Goal: Task Accomplishment & Management: Manage account settings

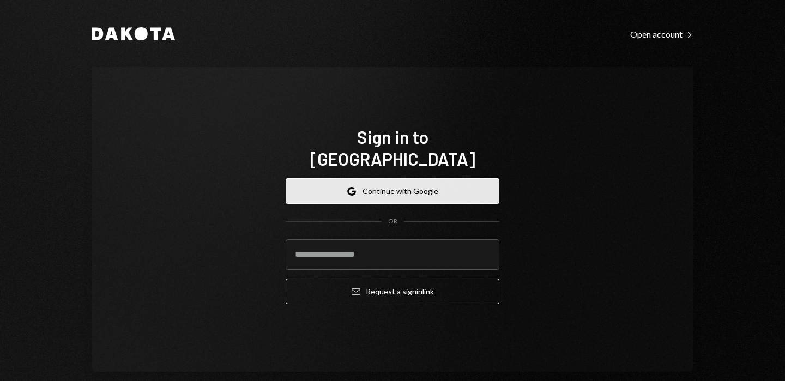
click at [326, 178] on button "Google Continue with Google" at bounding box center [393, 191] width 214 height 26
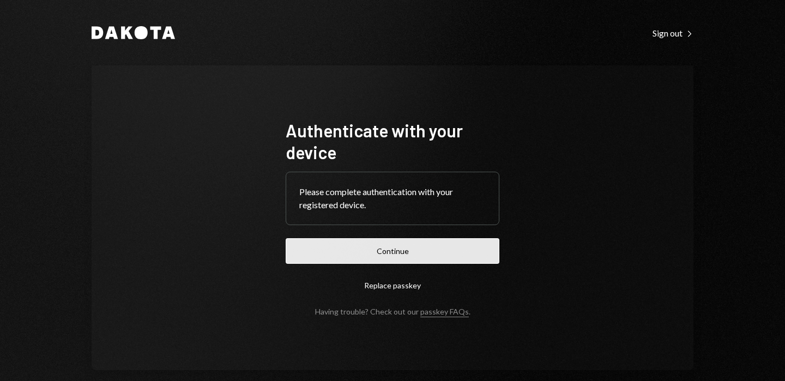
click at [397, 248] on button "Continue" at bounding box center [393, 251] width 214 height 26
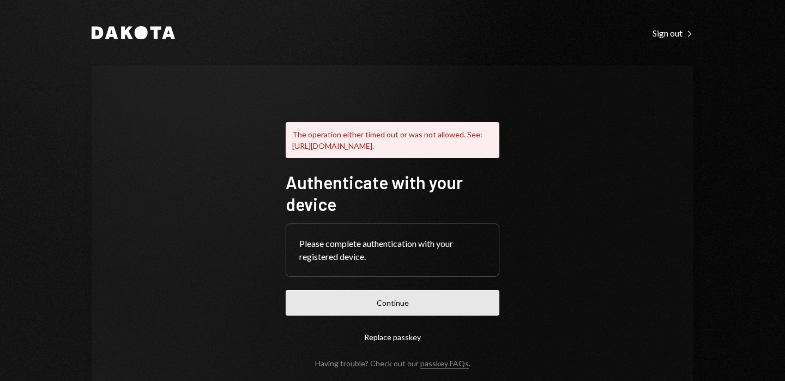
click at [396, 316] on button "Continue" at bounding box center [393, 303] width 214 height 26
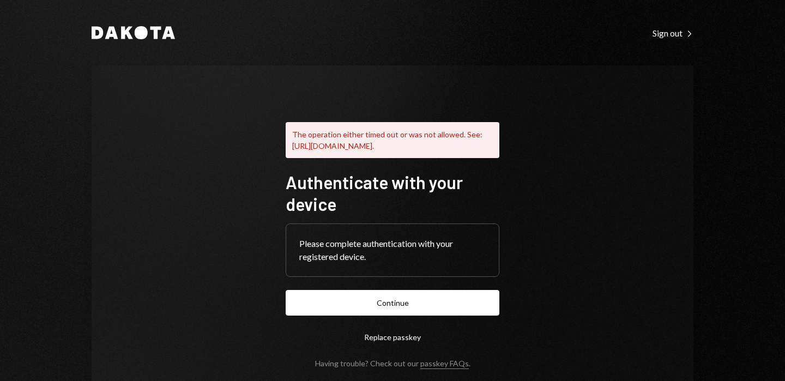
click at [381, 344] on button "Replace passkey" at bounding box center [393, 337] width 214 height 26
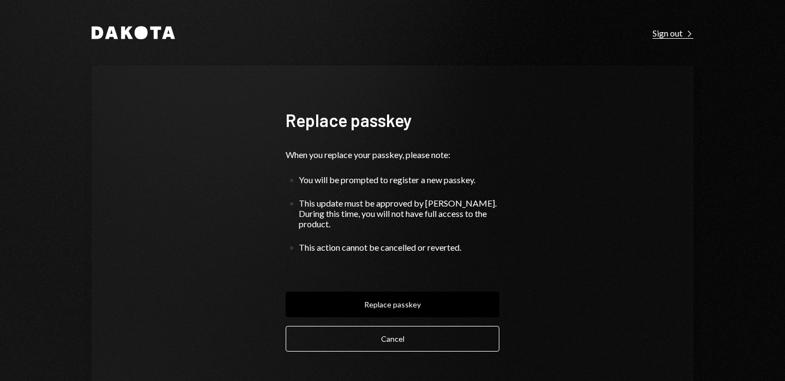
click at [686, 35] on icon "Right Caret" at bounding box center [690, 34] width 8 height 8
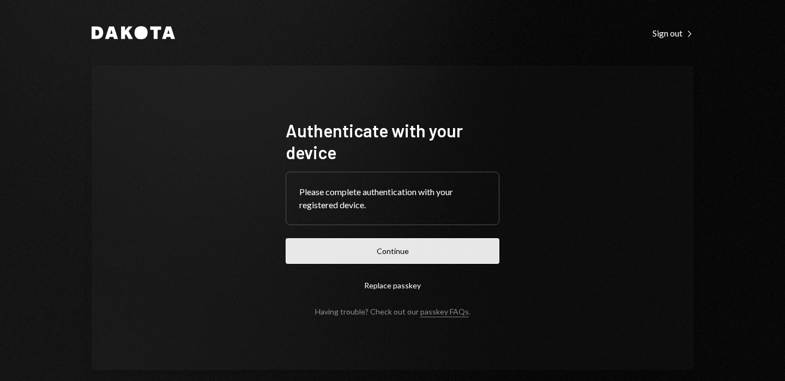
click at [412, 255] on button "Continue" at bounding box center [393, 251] width 214 height 26
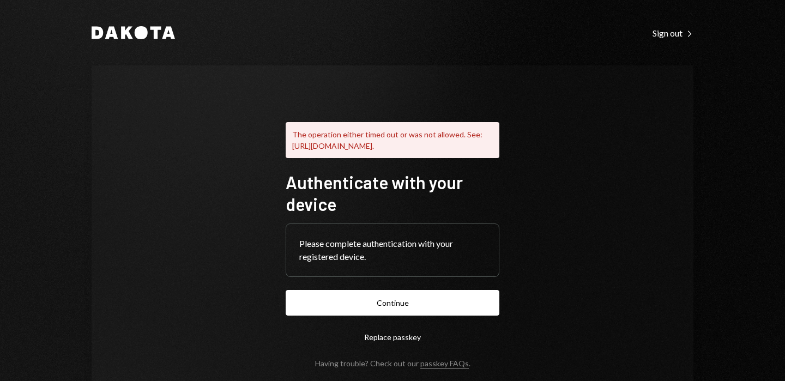
click at [631, 29] on div "Dakota Sign out Right Caret" at bounding box center [393, 32] width 602 height 13
click at [653, 35] on div "Sign out Right Caret" at bounding box center [673, 33] width 41 height 11
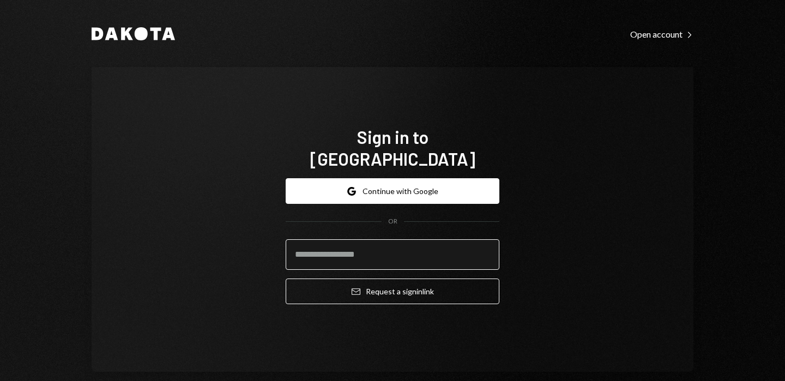
click at [357, 247] on input "email" at bounding box center [393, 254] width 214 height 31
type input "**********"
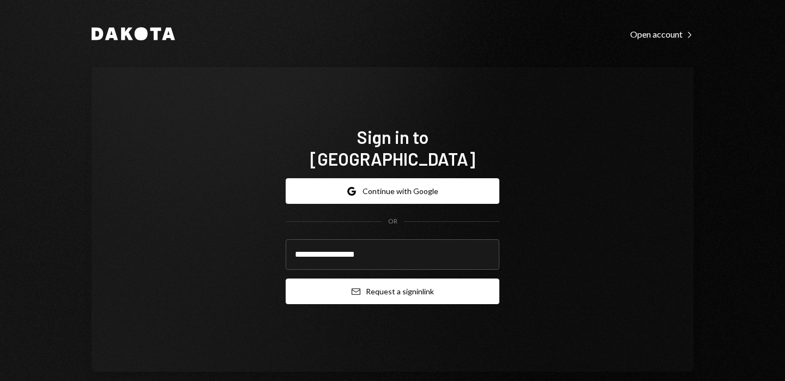
click at [405, 287] on button "Email Request a sign in link" at bounding box center [393, 292] width 214 height 26
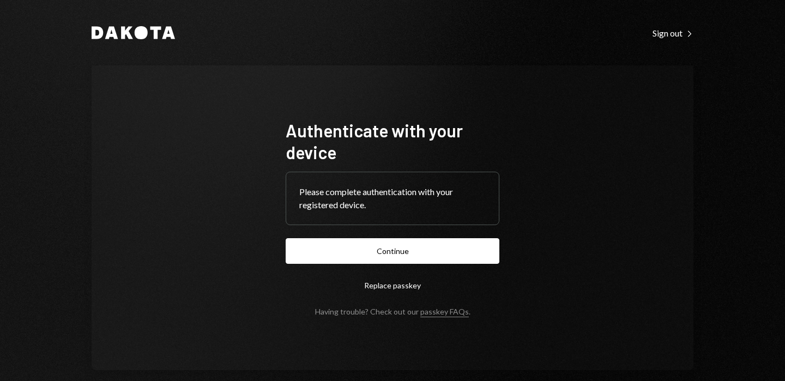
click at [360, 264] on form "Authenticate with your device Please complete authentication with your register…" at bounding box center [393, 217] width 214 height 197
click at [427, 248] on button "Continue" at bounding box center [393, 251] width 214 height 26
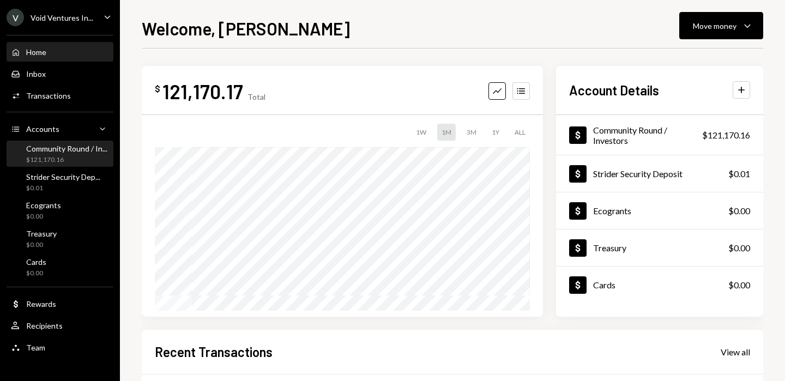
click at [43, 156] on div "$121,170.16" at bounding box center [66, 159] width 81 height 9
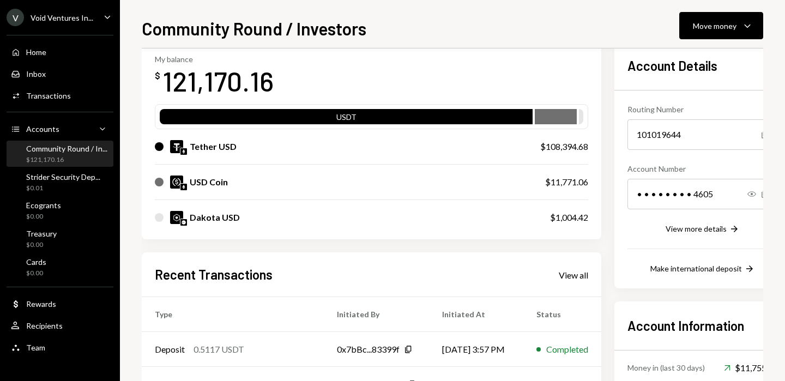
scroll to position [60, 0]
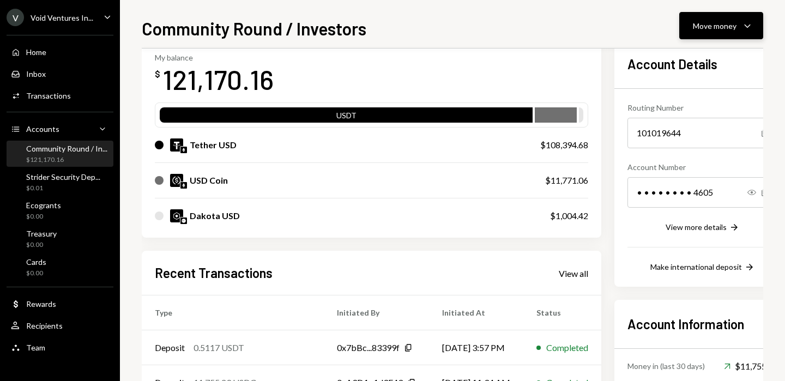
click at [742, 26] on icon "Caret Down" at bounding box center [747, 25] width 13 height 13
click at [693, 64] on div "Withdraw Send" at bounding box center [704, 58] width 109 height 25
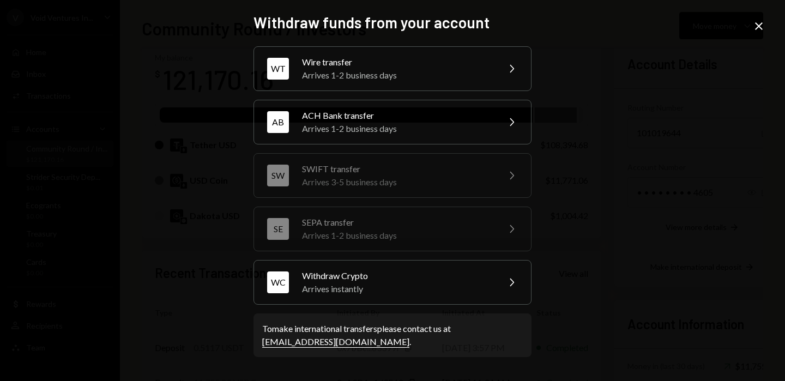
click at [755, 25] on icon "Close" at bounding box center [759, 26] width 13 height 13
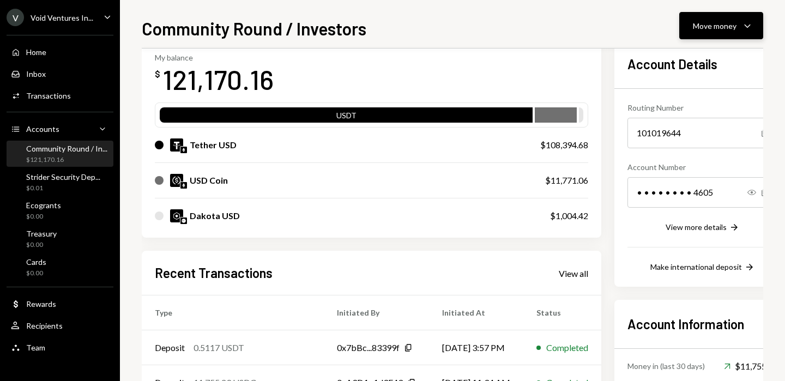
click at [739, 33] on button "Move money Caret Down" at bounding box center [721, 25] width 84 height 27
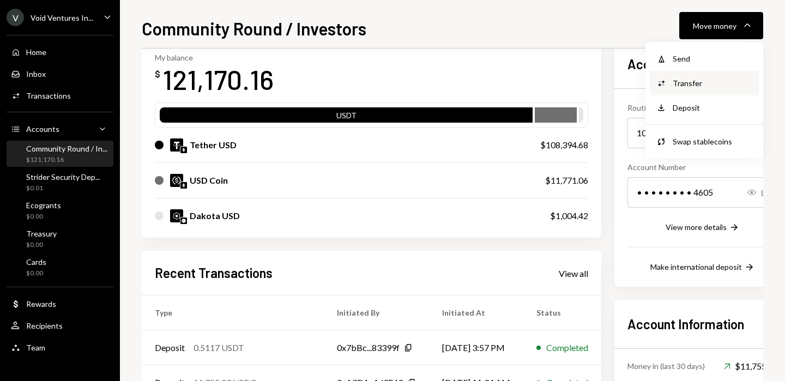
click at [720, 90] on div "Convert Transfer" at bounding box center [704, 83] width 109 height 25
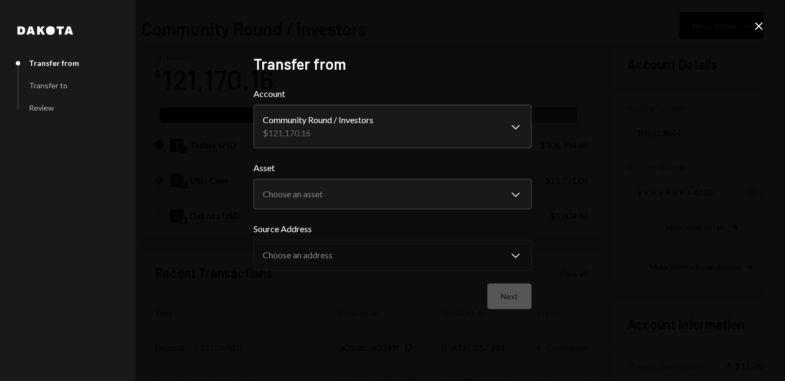
click at [763, 20] on icon "Close" at bounding box center [759, 26] width 13 height 13
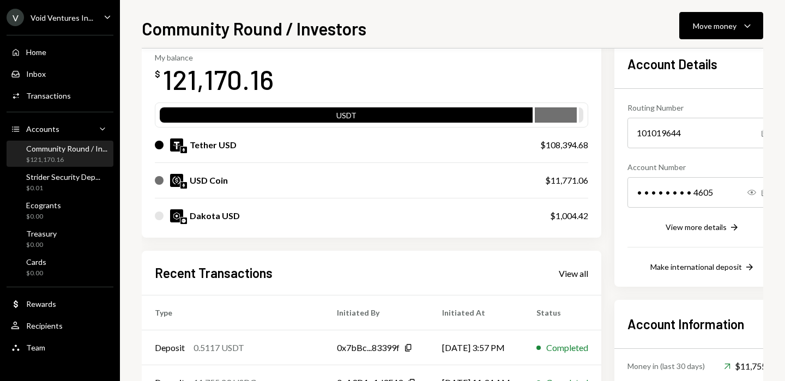
click at [357, 183] on div "USD Coin" at bounding box center [339, 180] width 369 height 13
click at [731, 22] on div "Move money" at bounding box center [715, 25] width 44 height 11
click at [681, 68] on div "Withdraw Send" at bounding box center [704, 58] width 109 height 25
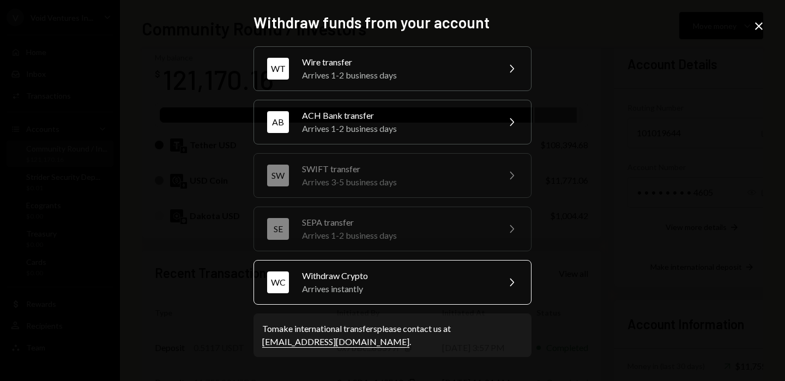
click at [377, 291] on div "Arrives instantly" at bounding box center [397, 288] width 190 height 13
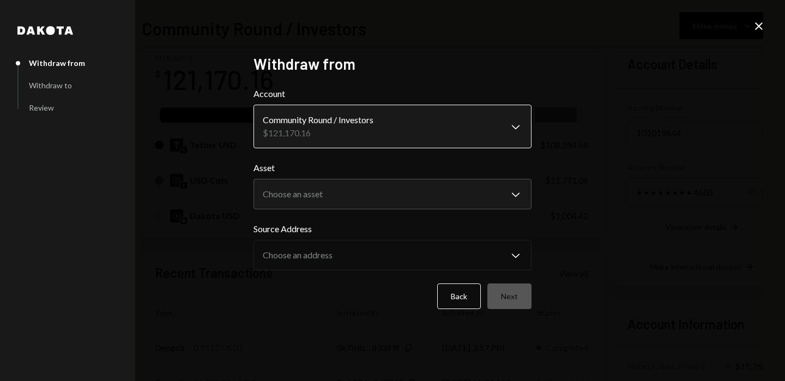
click at [345, 141] on body "V Void Ventures In... Caret Down Home Home Inbox Inbox Activities Transactions …" at bounding box center [392, 190] width 785 height 381
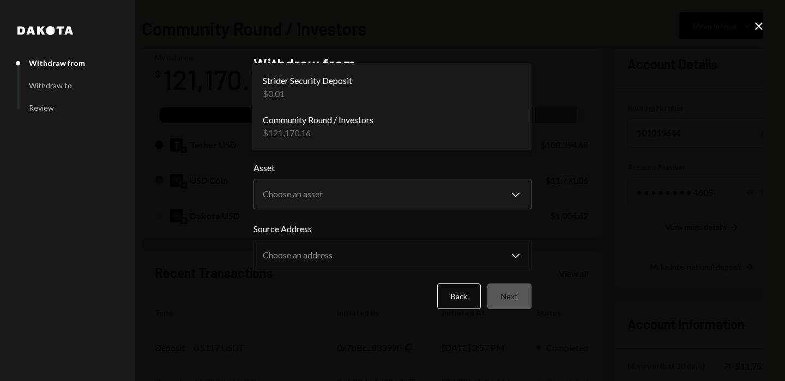
click at [195, 183] on div "**********" at bounding box center [392, 190] width 785 height 381
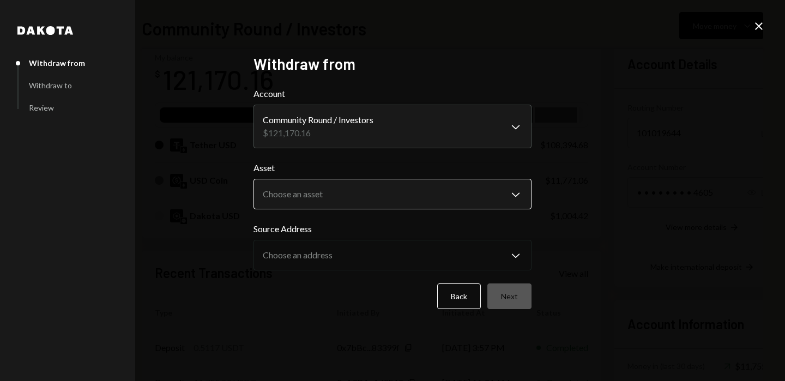
click at [304, 183] on body "V Void Ventures In... Caret Down Home Home Inbox Inbox Activities Transactions …" at bounding box center [392, 190] width 785 height 381
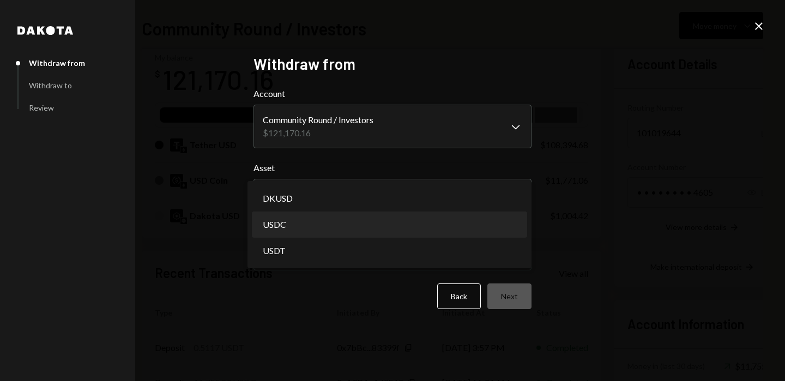
select select "****"
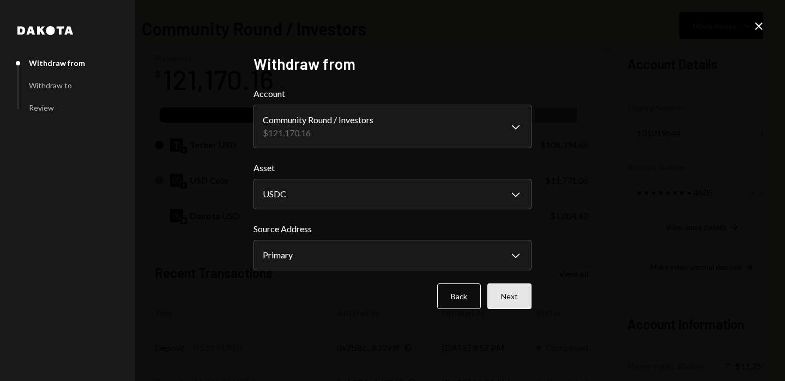
click at [522, 300] on button "Next" at bounding box center [510, 297] width 44 height 26
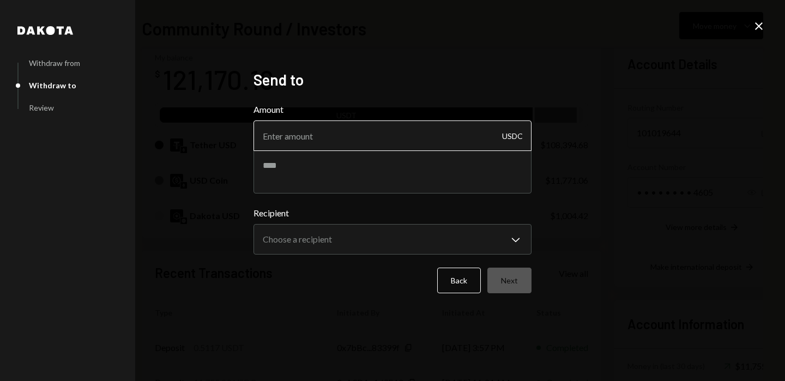
click at [372, 136] on input "Amount" at bounding box center [393, 136] width 278 height 31
paste input "11760.00"
type input "11760.00"
click at [353, 175] on textarea at bounding box center [393, 172] width 278 height 44
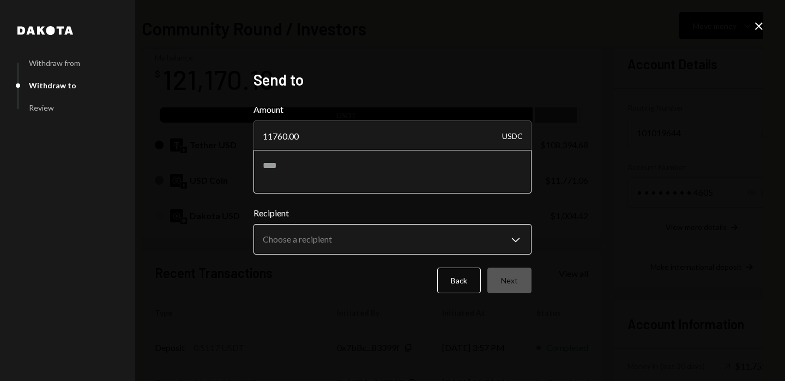
click at [344, 238] on body "V Void Ventures In... Caret Down Home Home Inbox Inbox Activities Transactions …" at bounding box center [392, 190] width 785 height 381
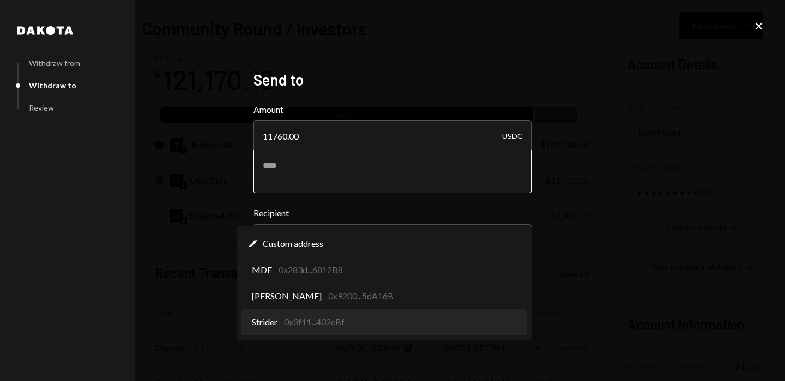
select select "**********"
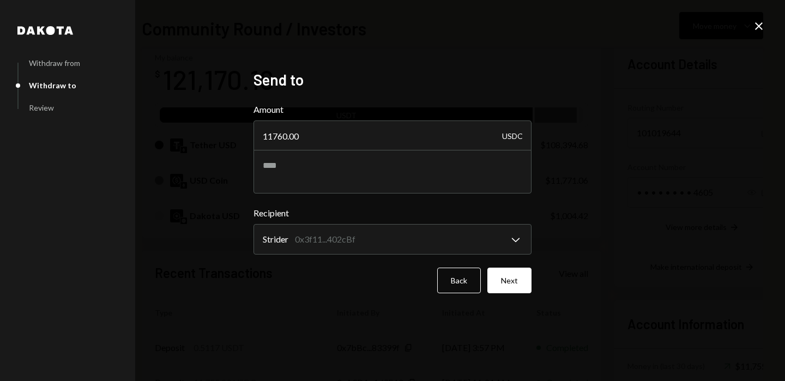
click at [504, 287] on button "Next" at bounding box center [510, 281] width 44 height 26
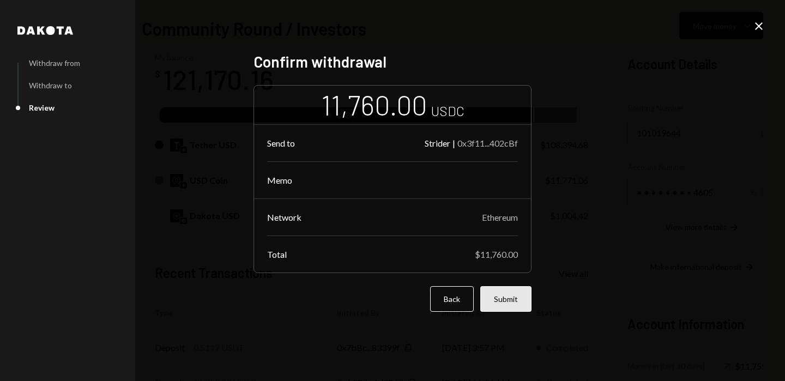
click at [513, 302] on button "Submit" at bounding box center [505, 299] width 51 height 26
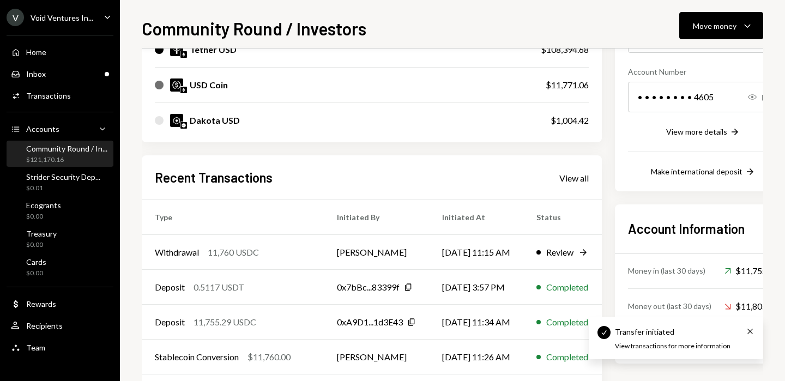
scroll to position [157, 0]
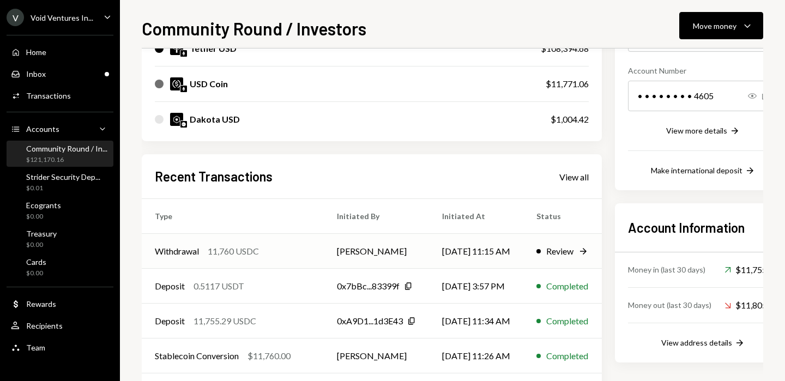
click at [574, 254] on div "Review" at bounding box center [559, 251] width 27 height 13
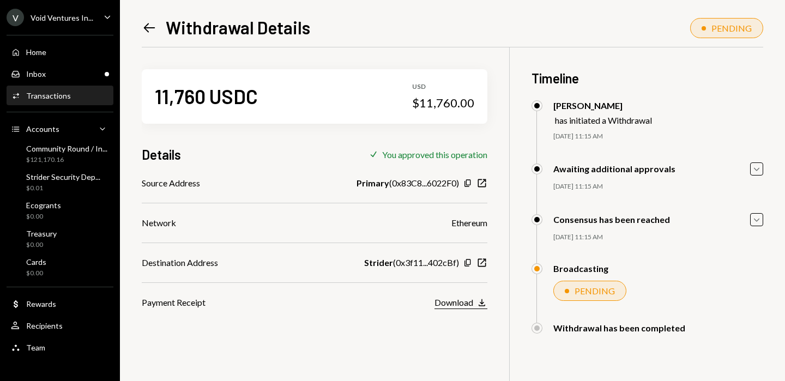
click at [454, 304] on div "Download" at bounding box center [454, 302] width 39 height 10
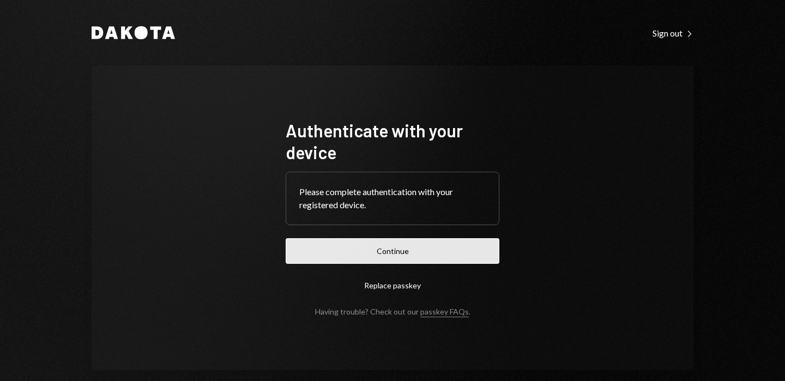
click at [418, 250] on button "Continue" at bounding box center [393, 251] width 214 height 26
